Goal: Transaction & Acquisition: Purchase product/service

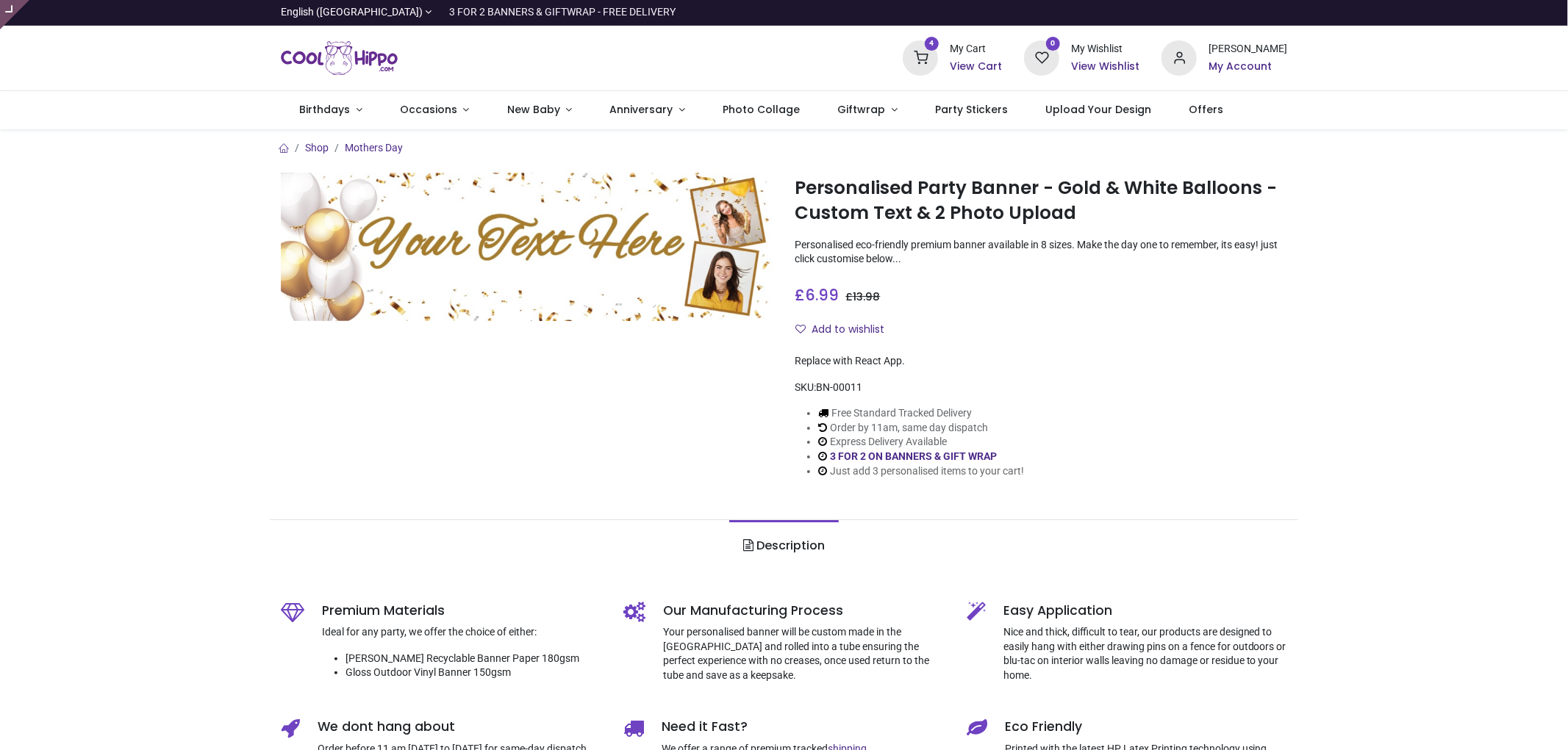
type input "**********"
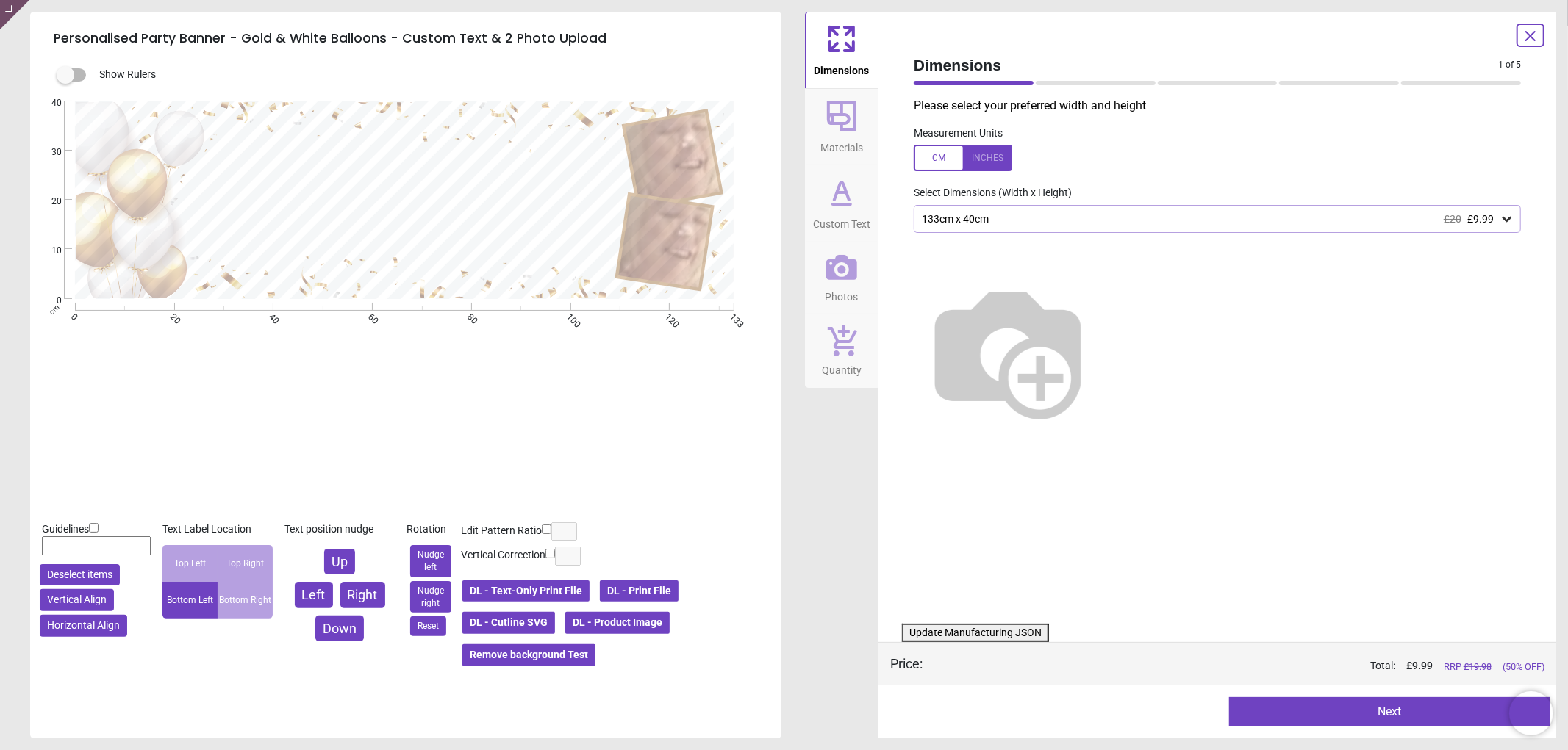
click at [827, 269] on icon at bounding box center [841, 267] width 31 height 25
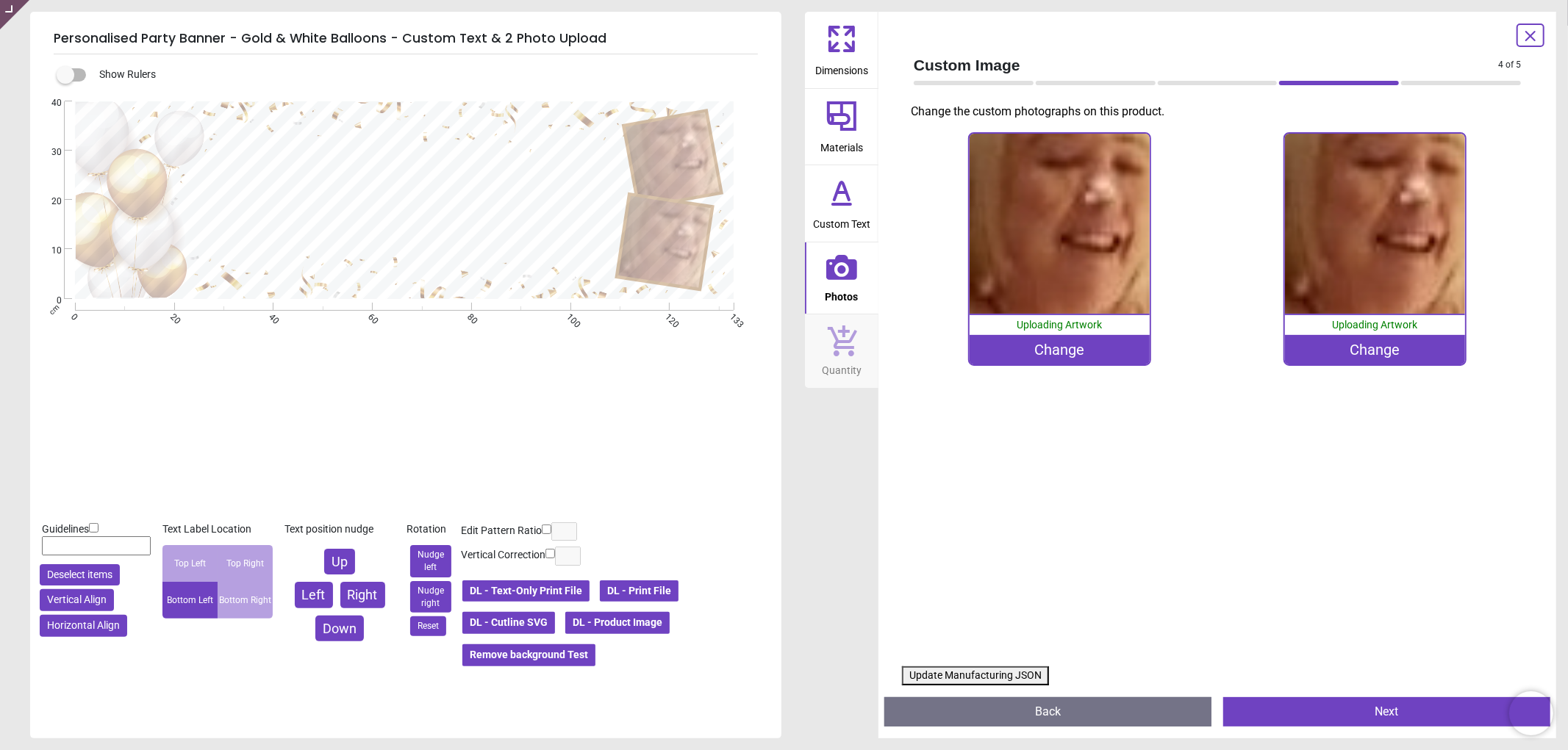
click at [1024, 348] on div "Change" at bounding box center [1059, 349] width 180 height 29
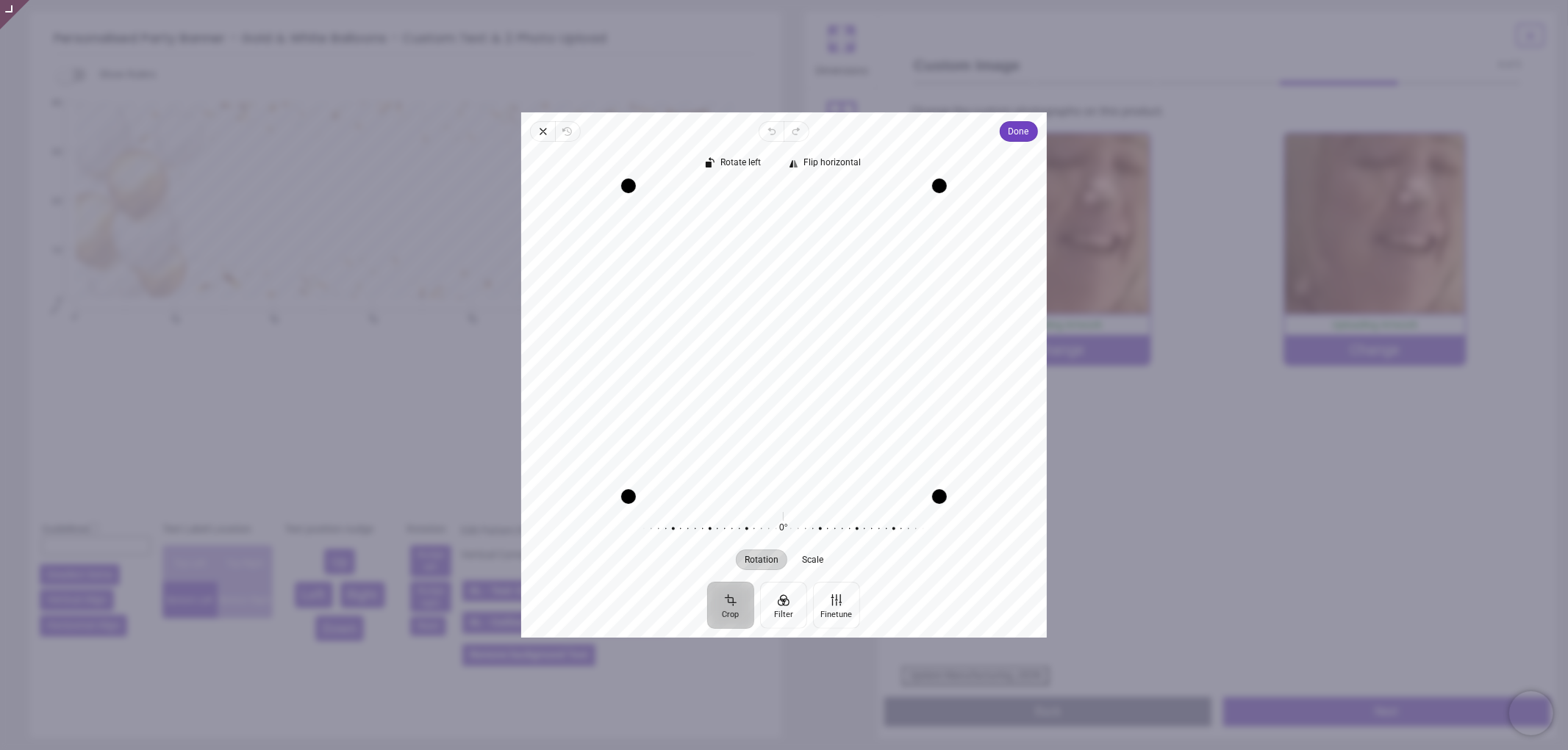
drag, startPoint x: 816, startPoint y: 325, endPoint x: 812, endPoint y: 350, distance: 25.3
click at [812, 350] on div "Recenter" at bounding box center [784, 341] width 502 height 311
click at [1016, 135] on span "Done" at bounding box center [1019, 132] width 21 height 18
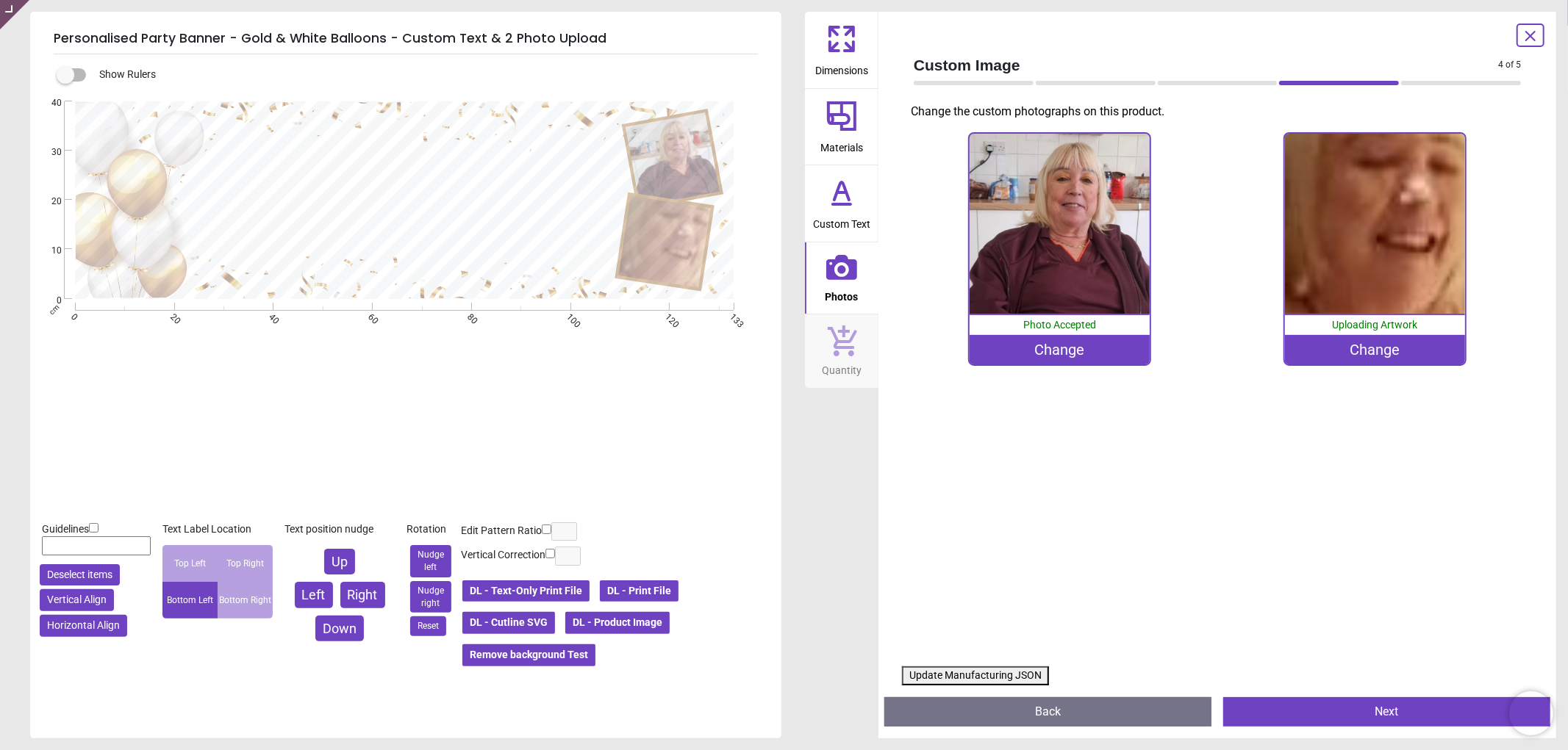
click at [1346, 350] on div "Change" at bounding box center [1375, 349] width 180 height 29
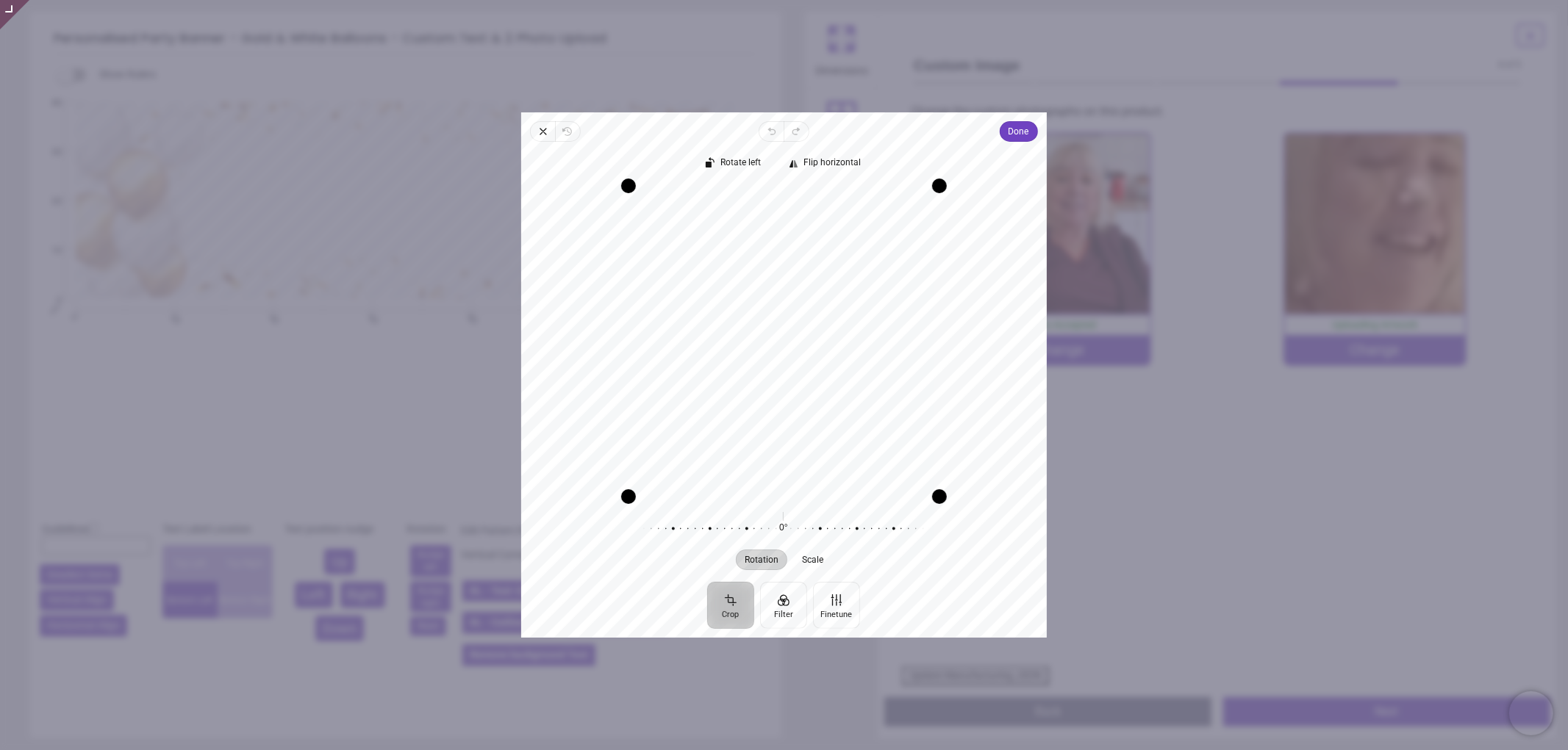
drag, startPoint x: 835, startPoint y: 294, endPoint x: 835, endPoint y: 312, distance: 18.0
click at [835, 312] on div "Recenter" at bounding box center [784, 341] width 502 height 311
click at [1020, 129] on span "Done" at bounding box center [1019, 132] width 21 height 18
